Goal: Information Seeking & Learning: Learn about a topic

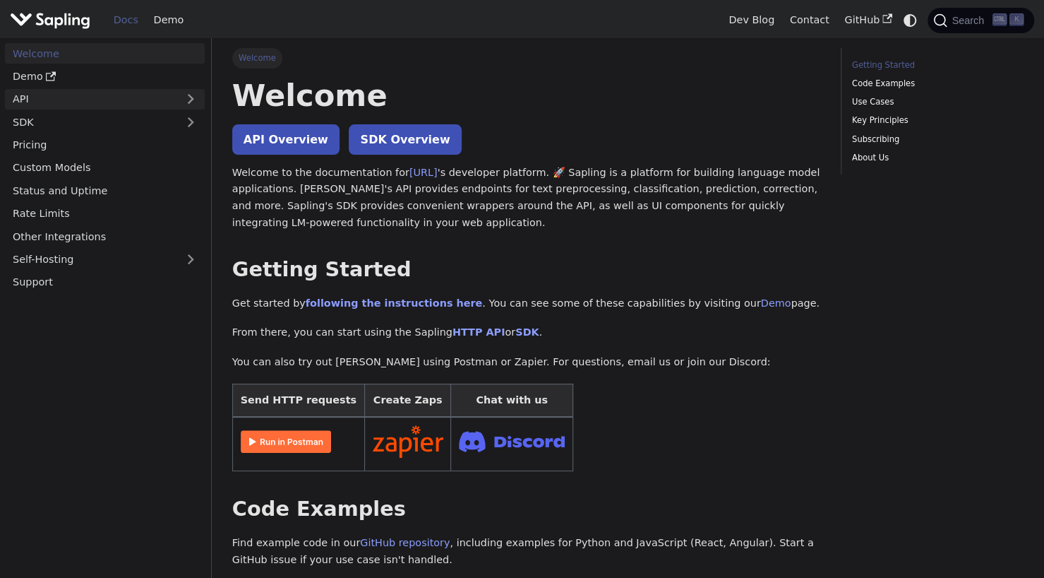
click at [64, 100] on link "API" at bounding box center [91, 99] width 172 height 20
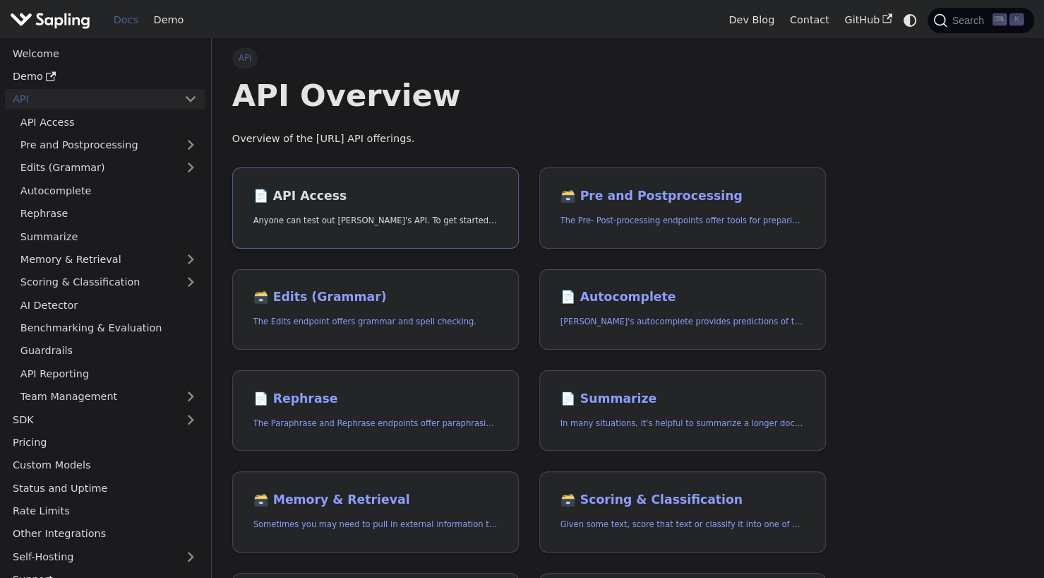
click at [371, 202] on h2 "📄️ API Access" at bounding box center [375, 197] width 245 height 16
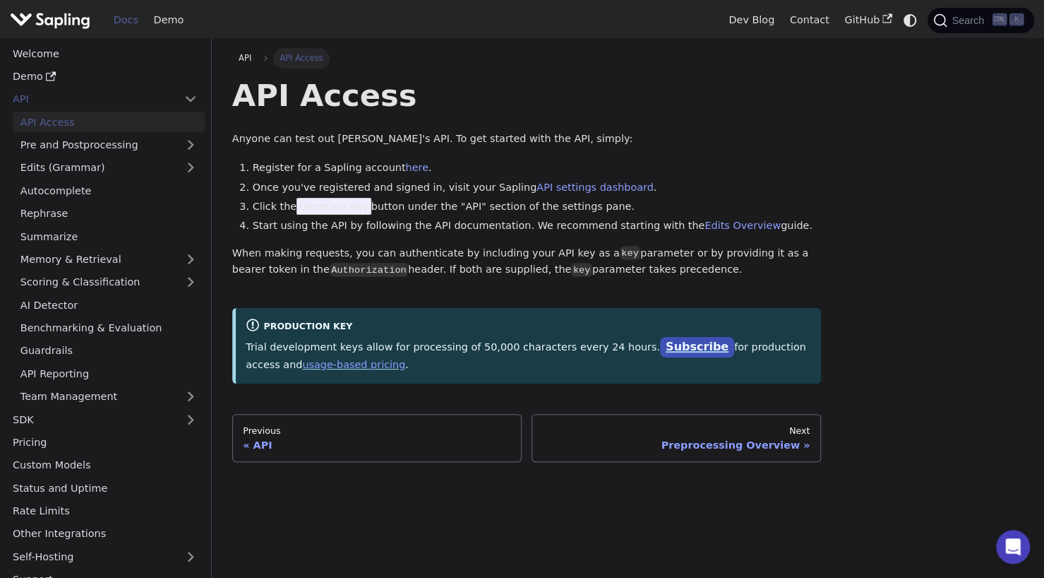
click at [660, 351] on link "Subscribe" at bounding box center [697, 347] width 74 height 20
click at [302, 368] on link "usage-based pricing" at bounding box center [353, 364] width 103 height 11
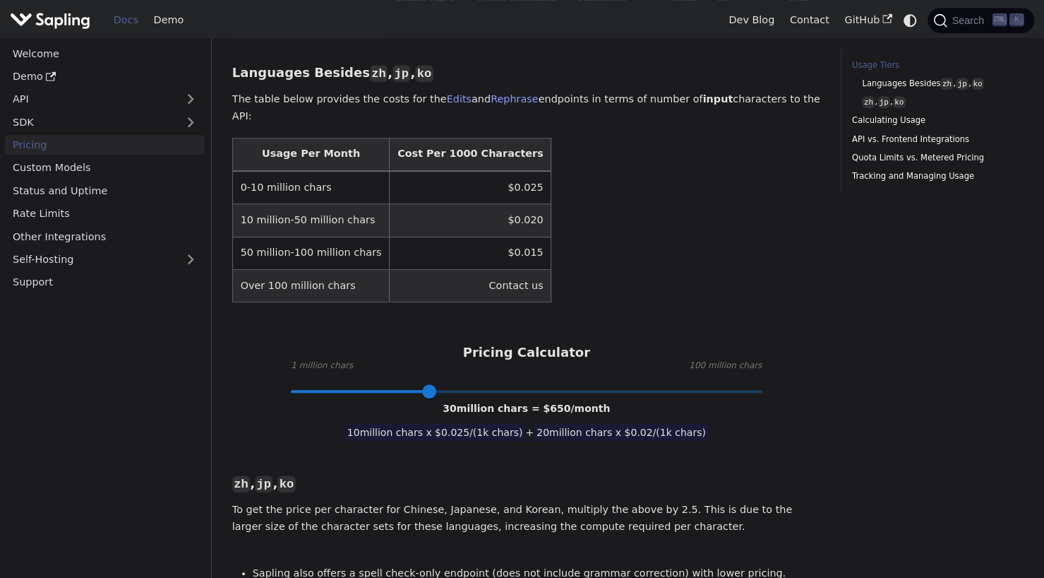
scroll to position [424, 0]
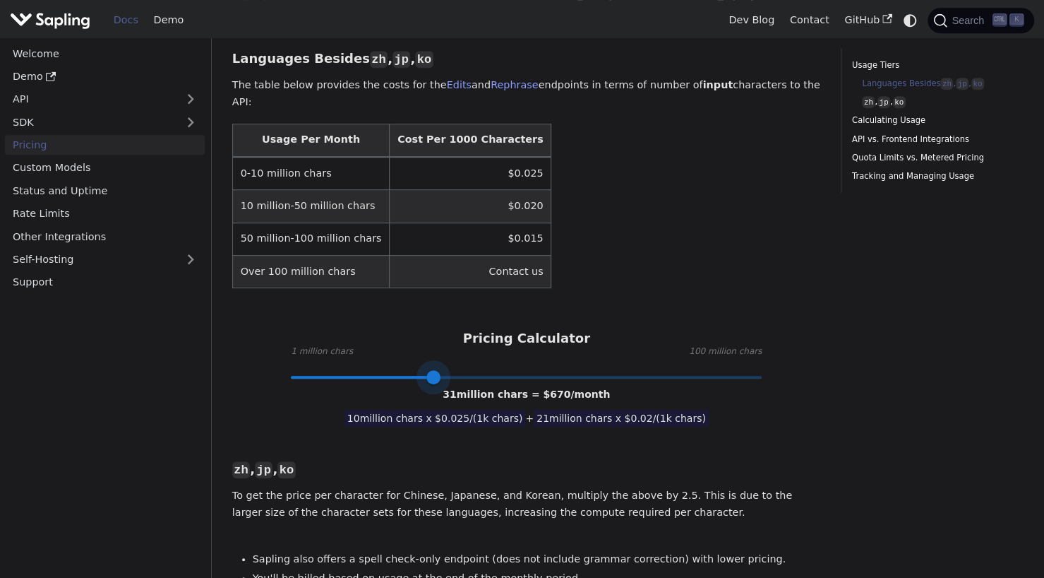
type input "30"
drag, startPoint x: 436, startPoint y: 327, endPoint x: 429, endPoint y: 323, distance: 8.2
click at [429, 370] on span at bounding box center [429, 377] width 14 height 14
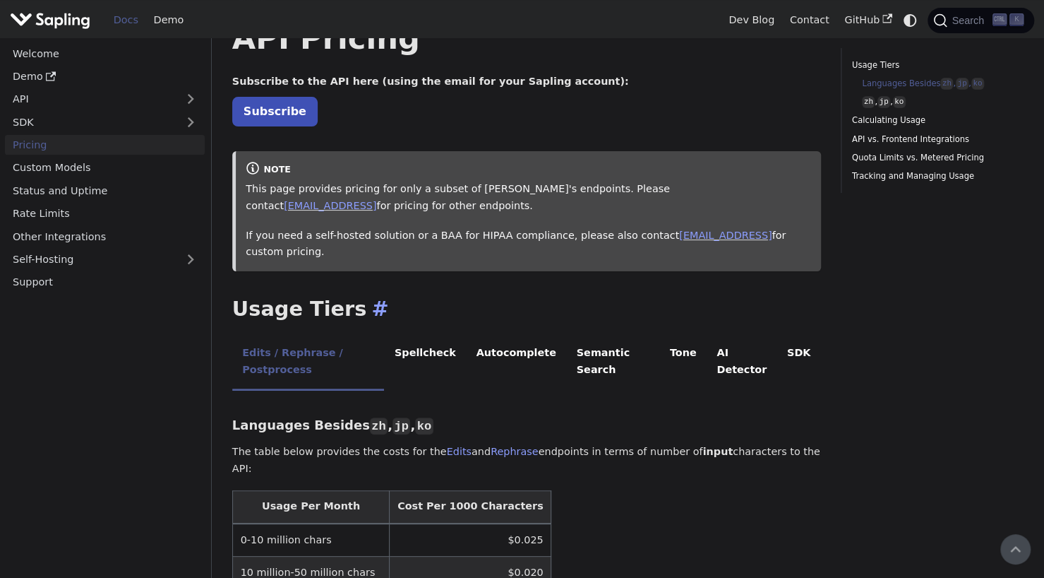
scroll to position [27, 0]
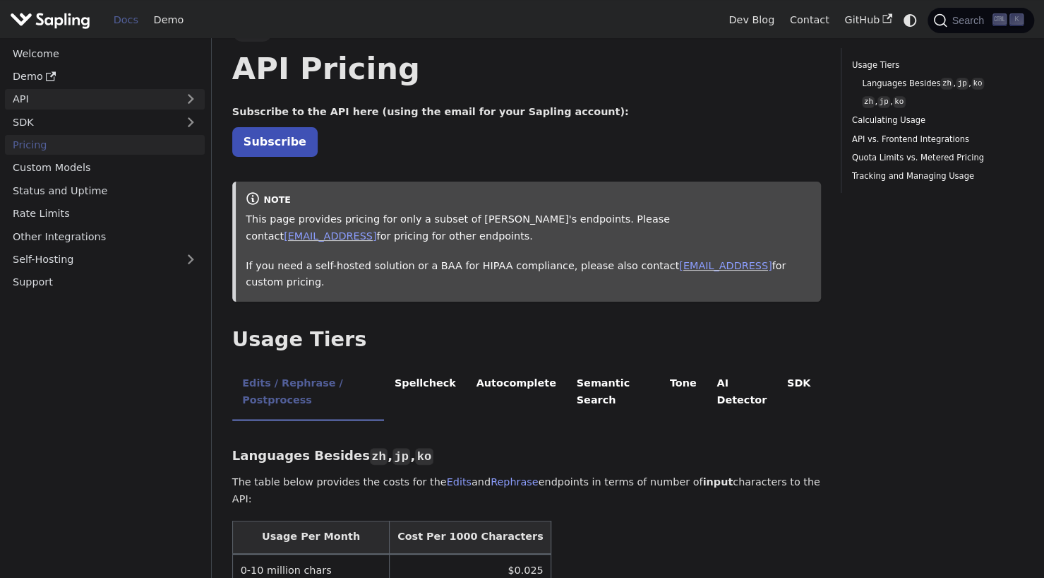
click at [62, 100] on link "API" at bounding box center [91, 99] width 172 height 20
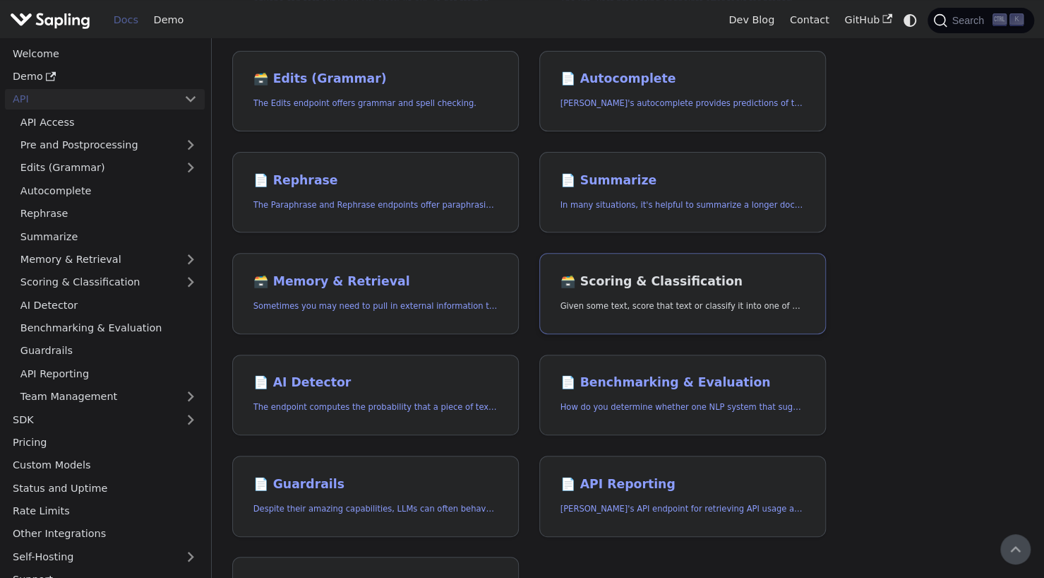
scroll to position [212, 0]
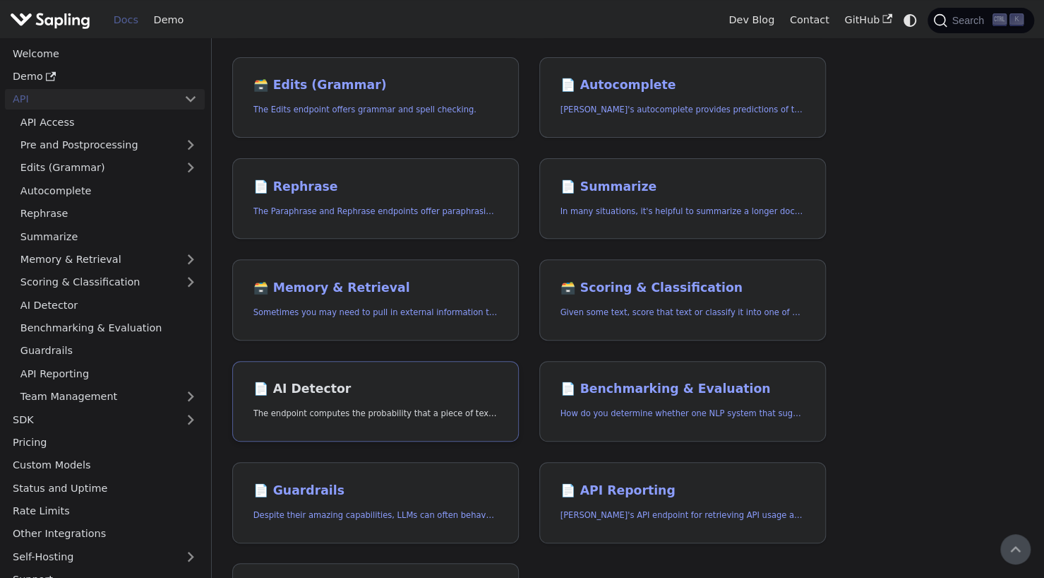
click at [390, 374] on link "📄️ AI Detector The endpoint computes the probability that a piece of text is AI…" at bounding box center [375, 401] width 287 height 81
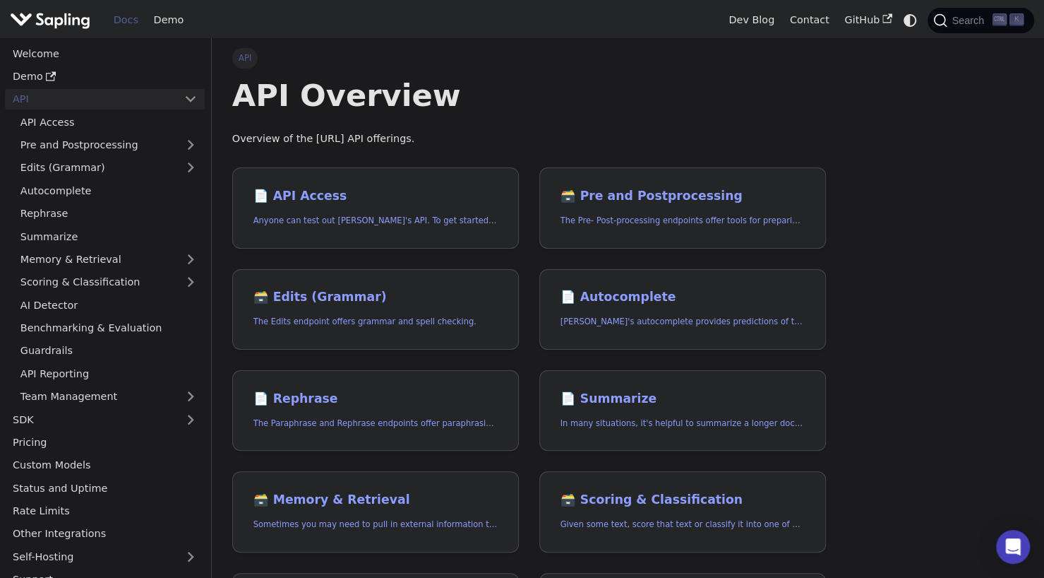
scroll to position [27, 0]
